Goal: Check status: Check status

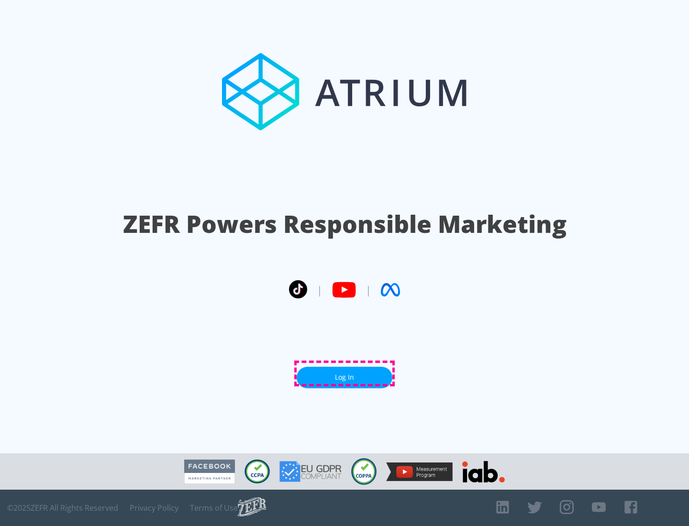
click at [345, 374] on link "Log In" at bounding box center [345, 378] width 96 height 22
